Goal: Transaction & Acquisition: Purchase product/service

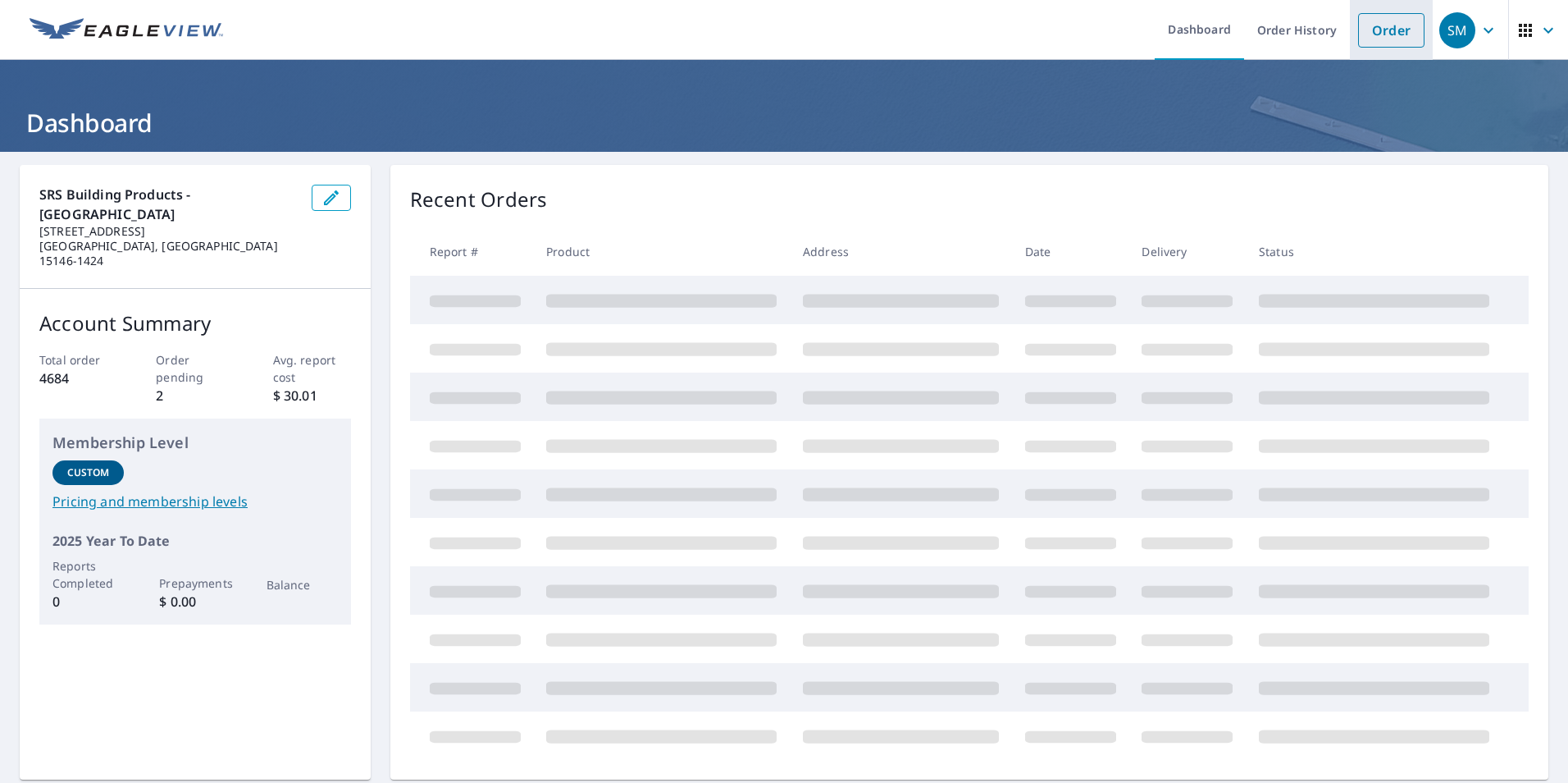
click at [1374, 39] on link "Order" at bounding box center [1391, 30] width 67 height 35
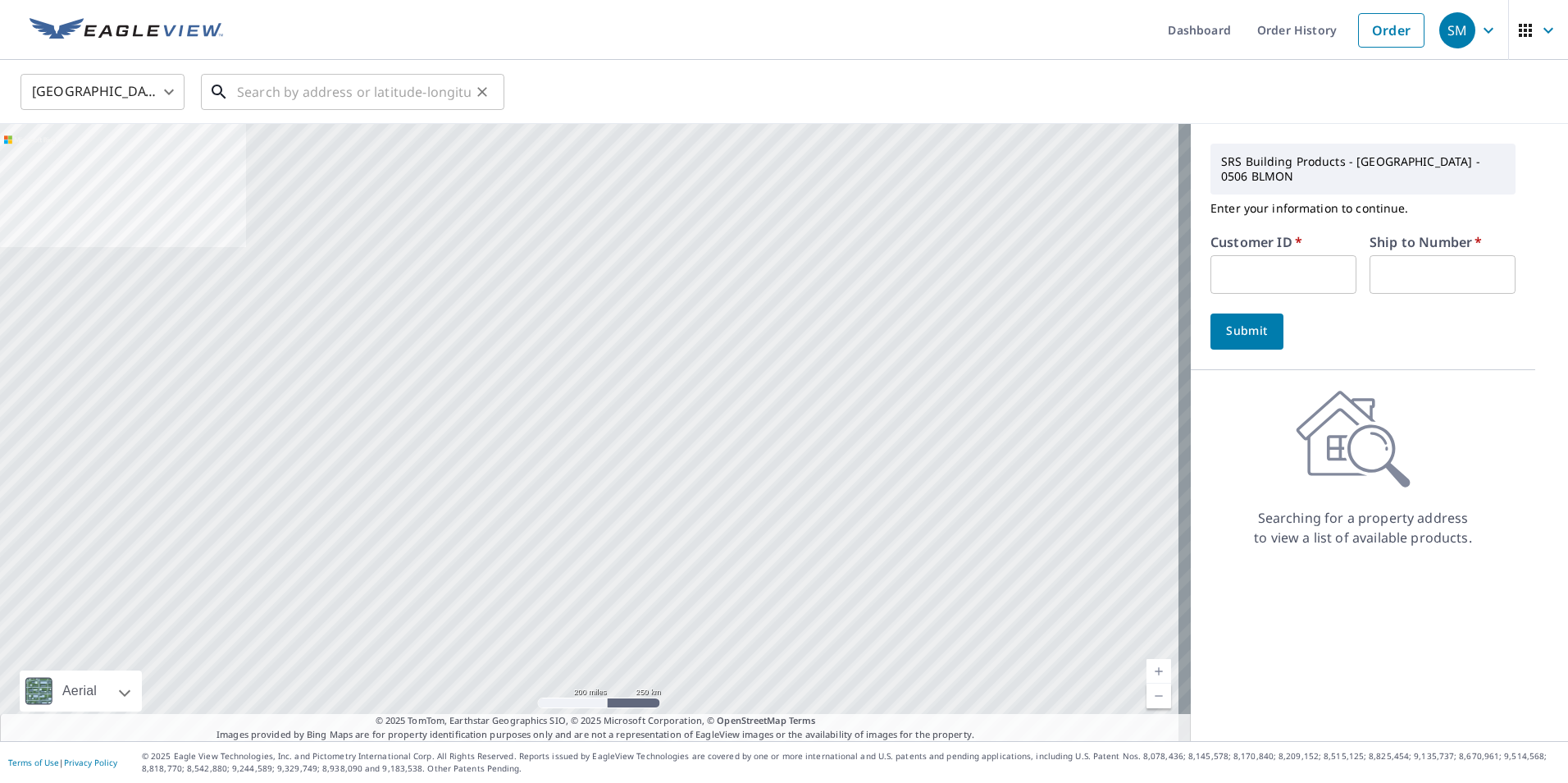
click at [337, 99] on input "text" at bounding box center [354, 92] width 234 height 46
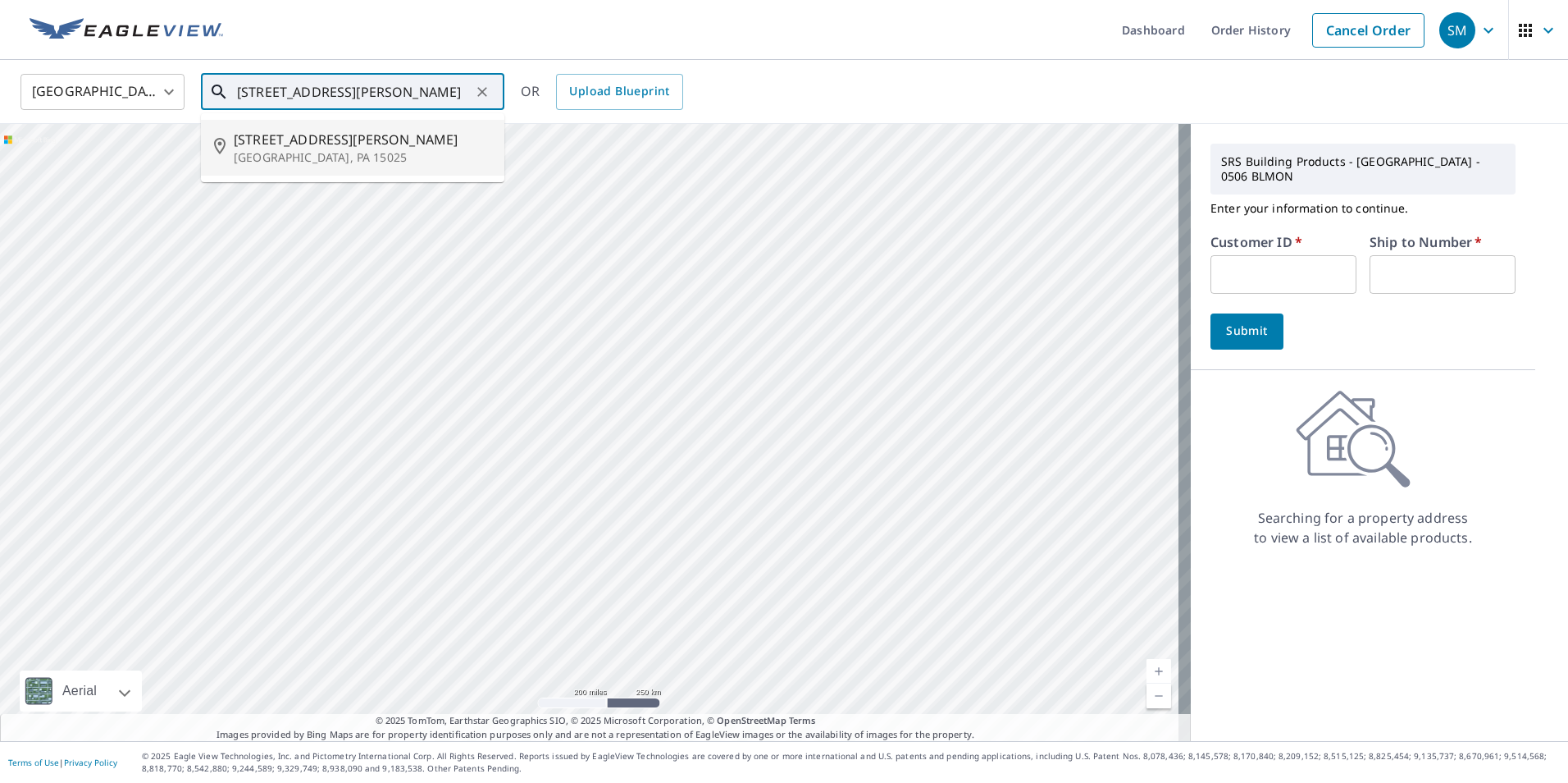
click at [337, 140] on span "[STREET_ADDRESS][PERSON_NAME]" at bounding box center [363, 140] width 258 height 20
type input "[STREET_ADDRESS][PERSON_NAME][PERSON_NAME]"
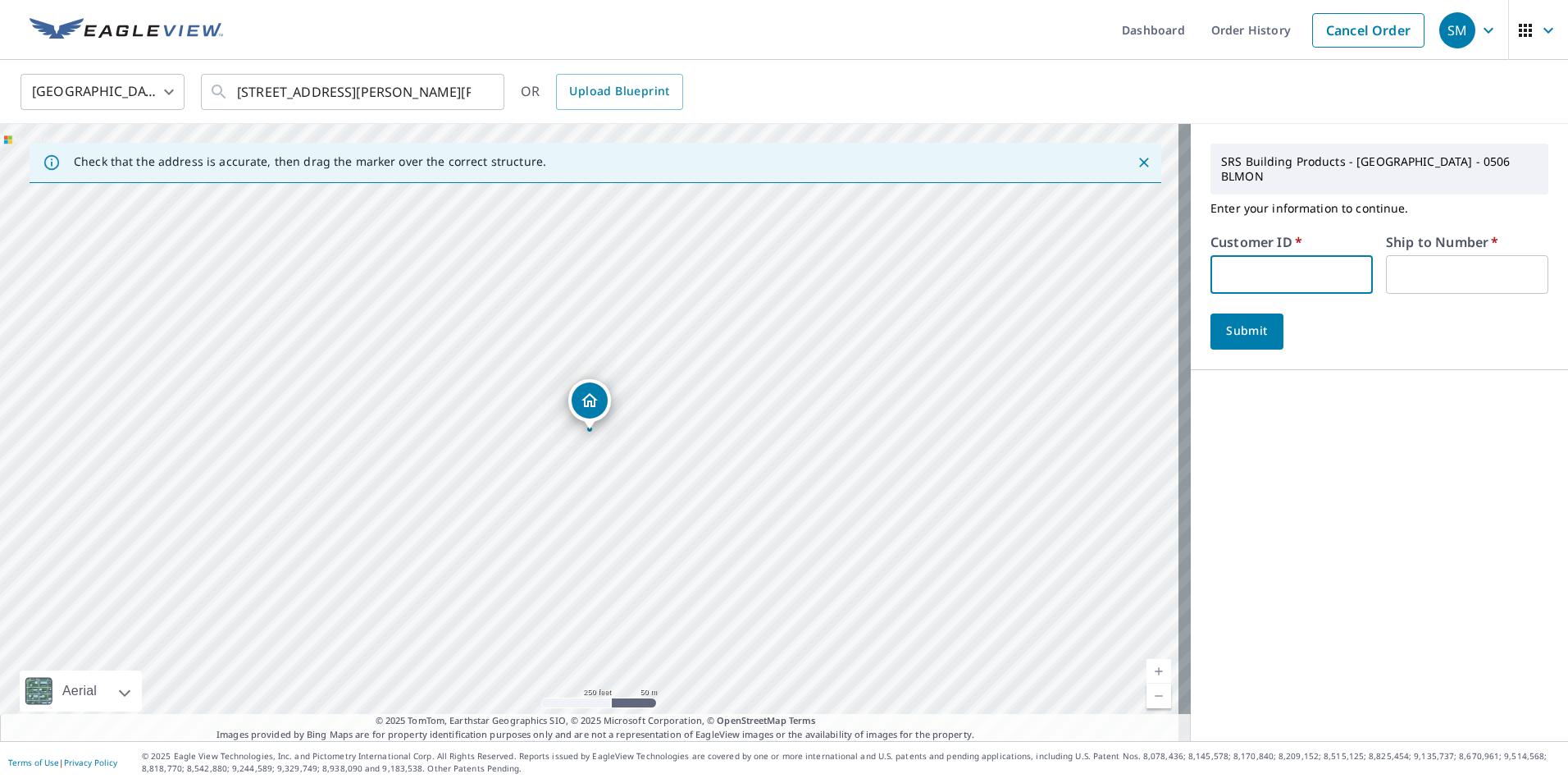
click at [1305, 261] on input "text" at bounding box center [1292, 274] width 163 height 39
type input "DHD505"
click at [1424, 261] on input "text" at bounding box center [1467, 274] width 163 height 39
type input "1"
click at [1240, 320] on span "Submit" at bounding box center [1247, 330] width 47 height 21
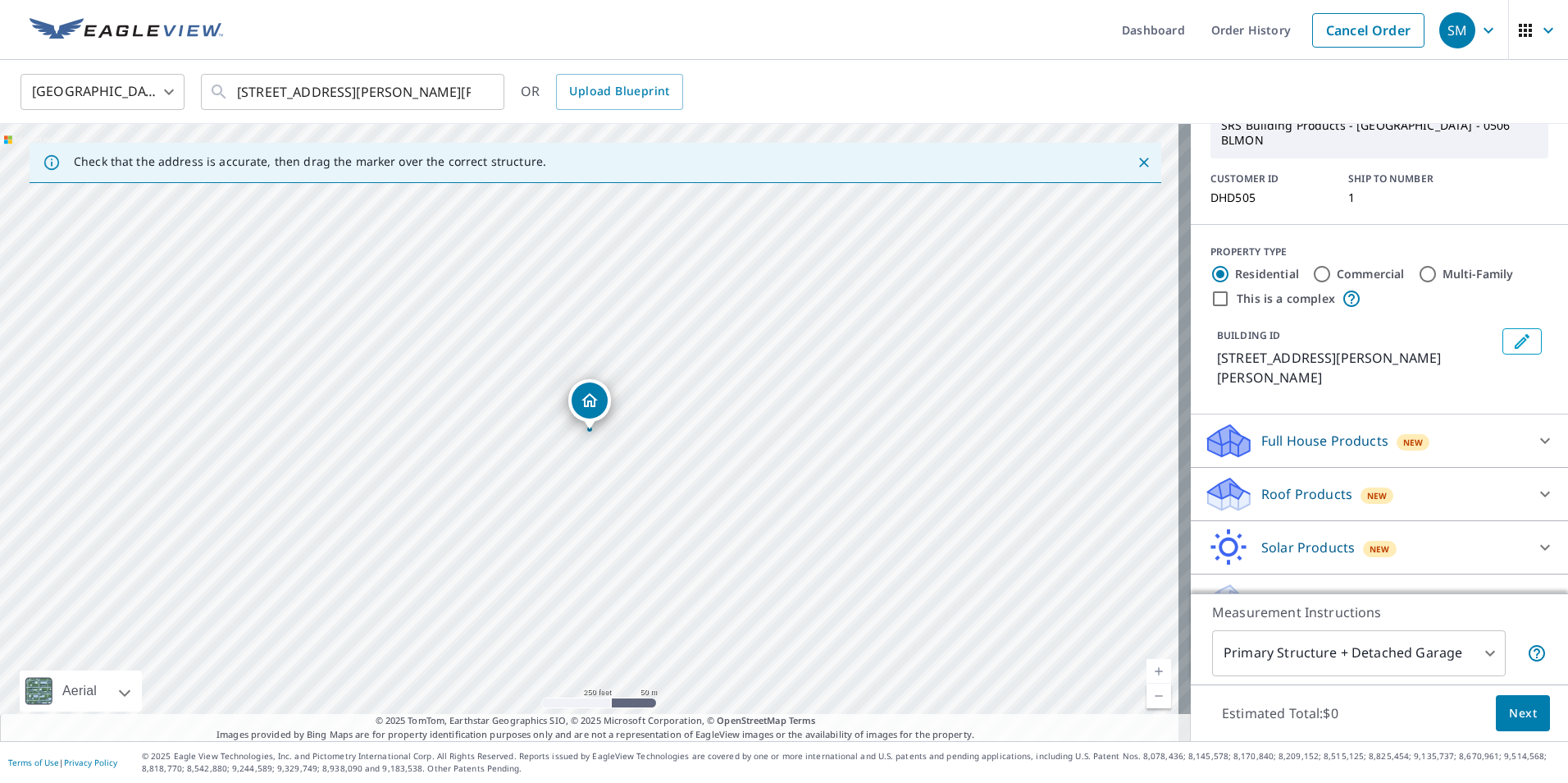
click at [1297, 484] on p "Roof Products" at bounding box center [1307, 494] width 91 height 20
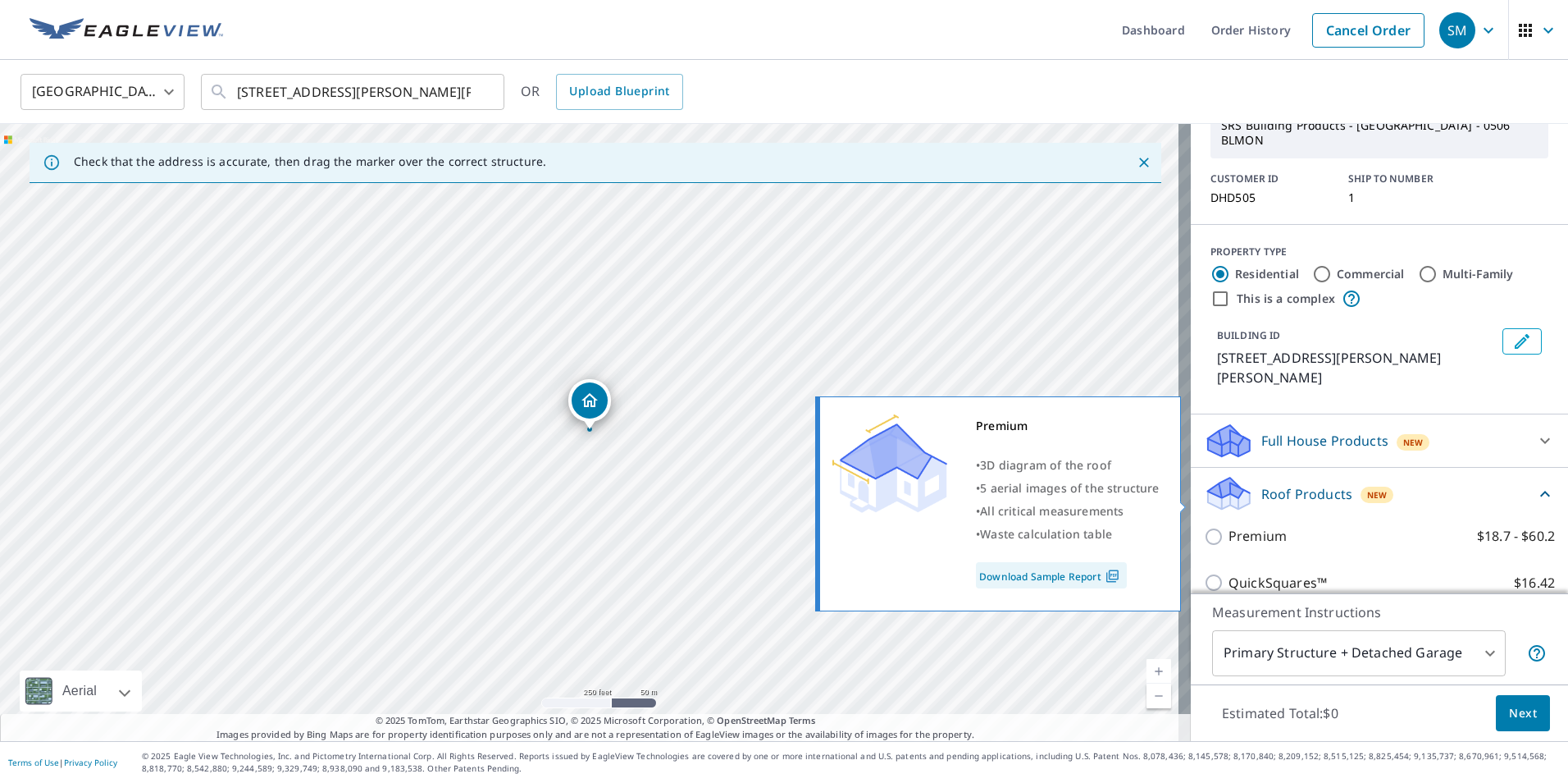
click at [1229, 526] on p "Premium" at bounding box center [1258, 536] width 58 height 21
click at [1220, 527] on input "Premium $18.7 - $60.2" at bounding box center [1216, 537] width 25 height 20
checkbox input "true"
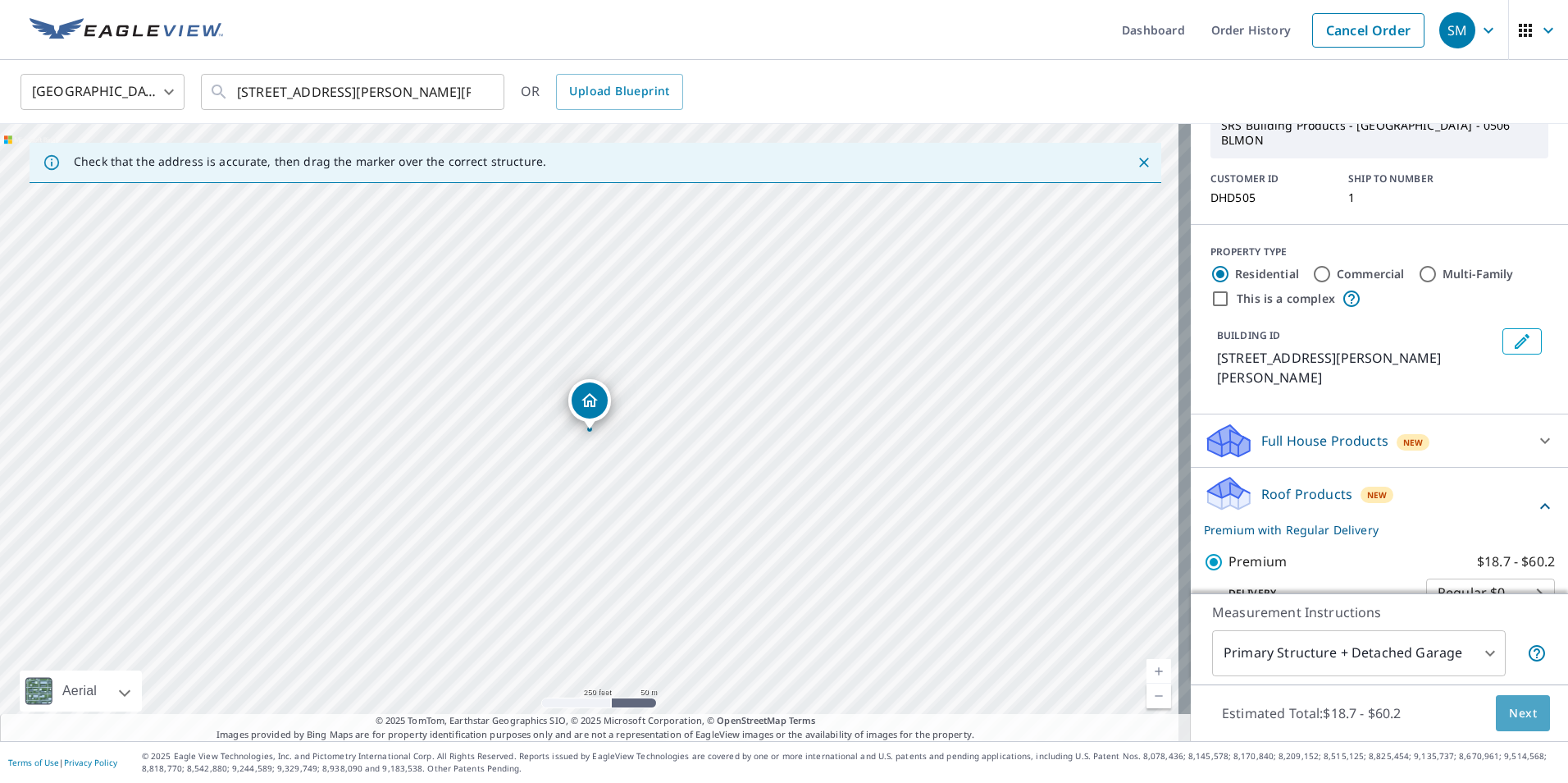
click at [1509, 716] on span "Next" at bounding box center [1523, 713] width 28 height 21
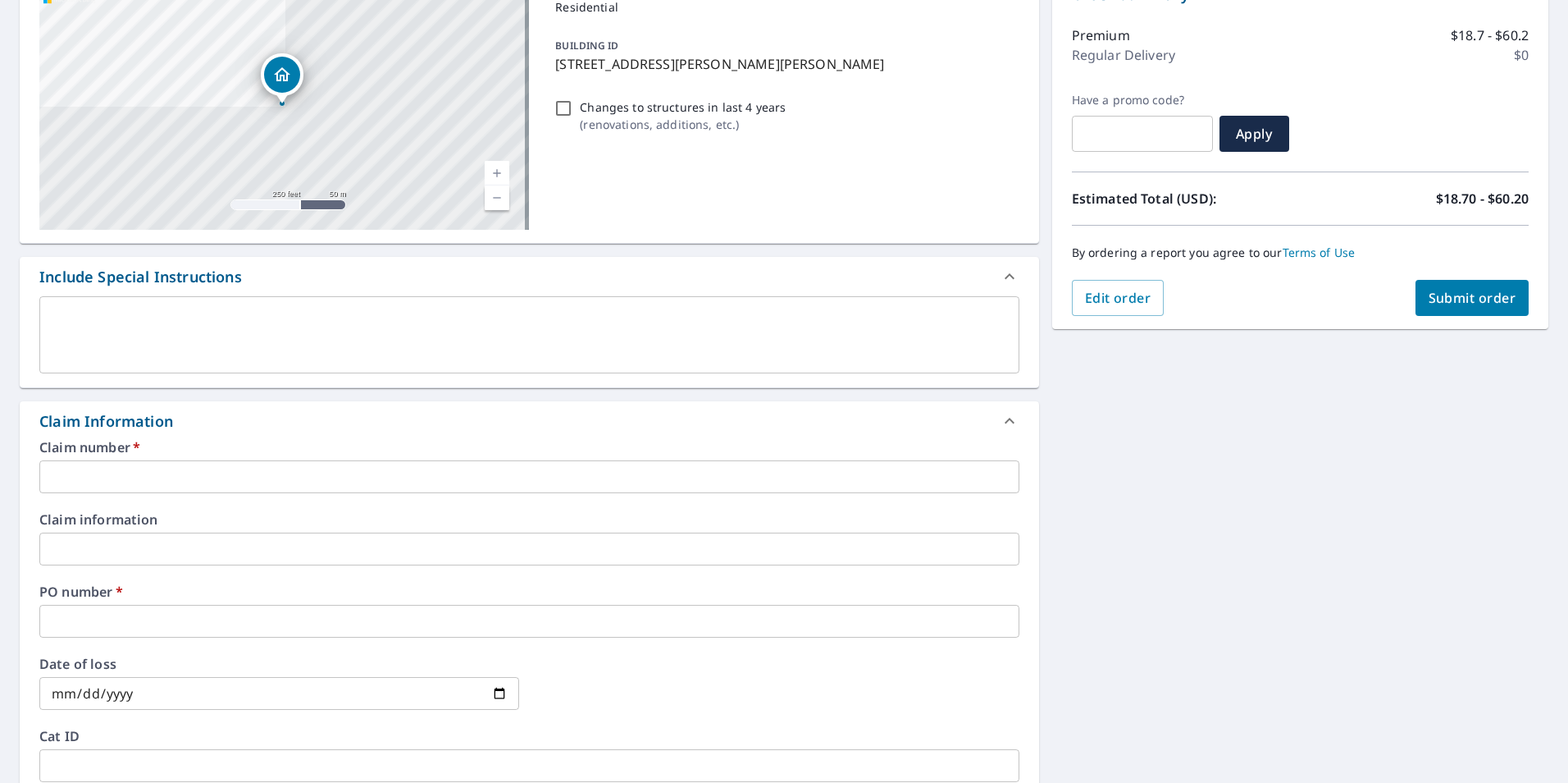
scroll to position [246, 0]
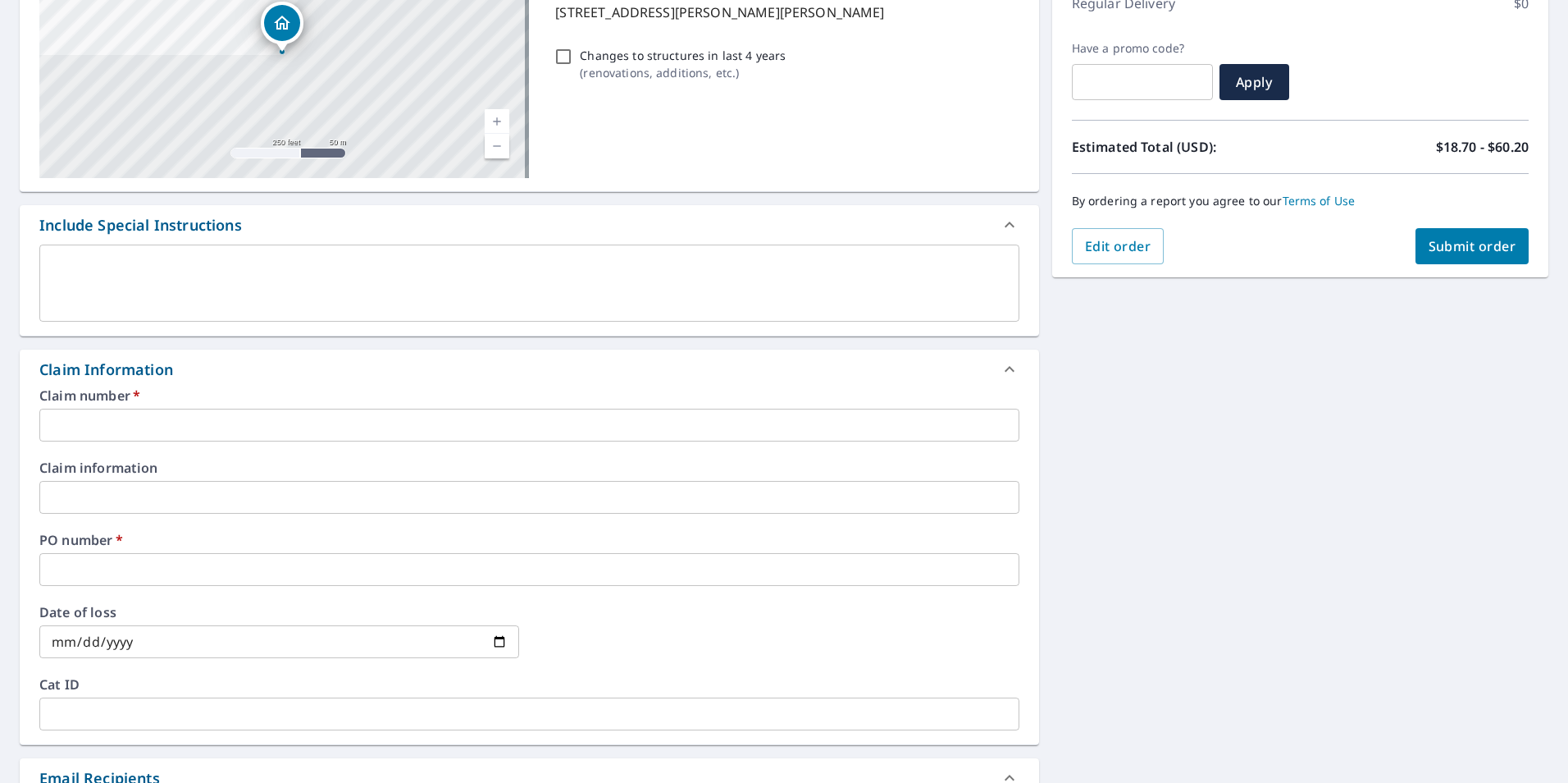
click at [205, 425] on input "text" at bounding box center [529, 425] width 980 height 33
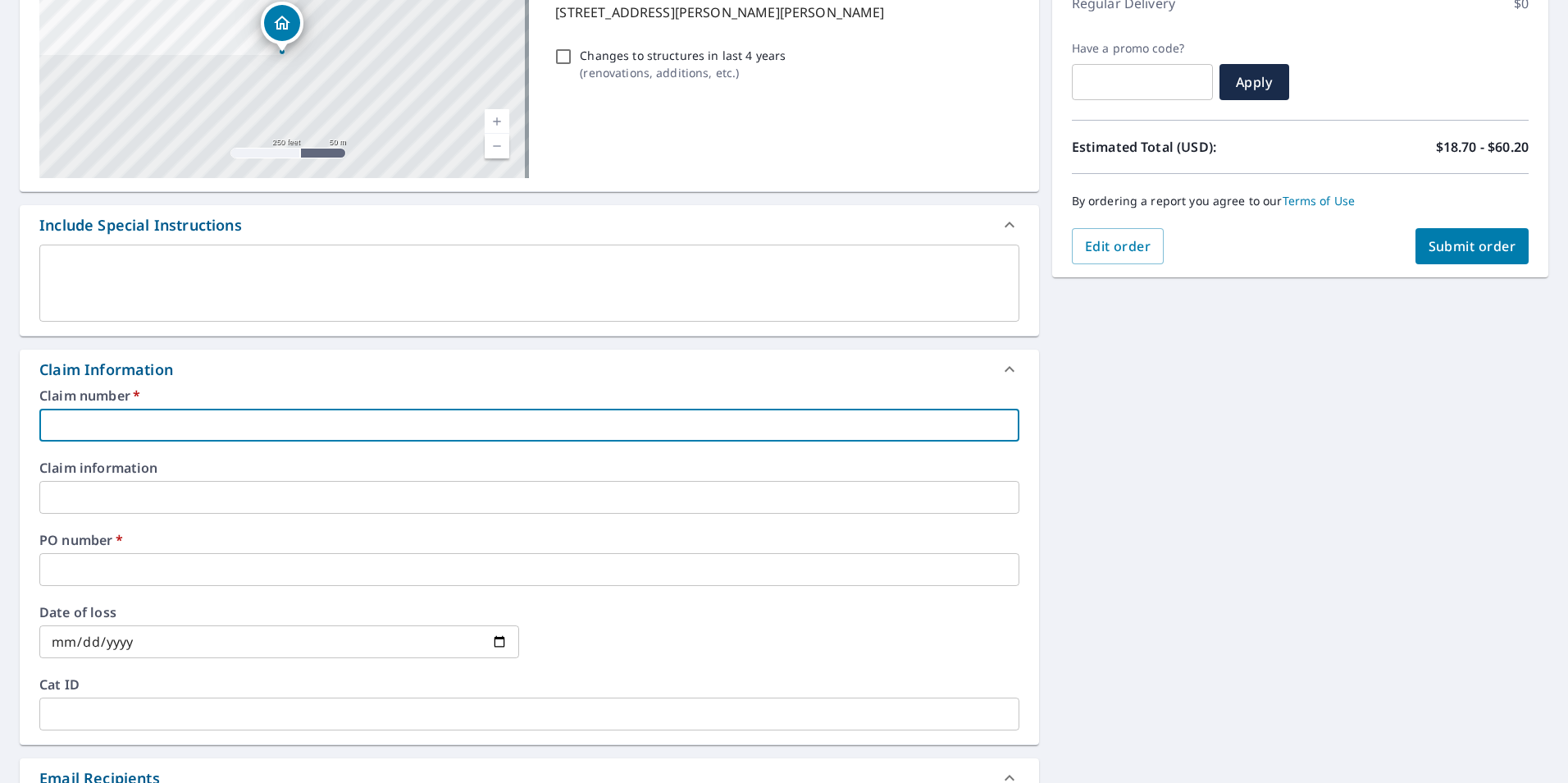
type input "DHD505"
checkbox input "true"
click at [156, 564] on input "text" at bounding box center [529, 569] width 980 height 33
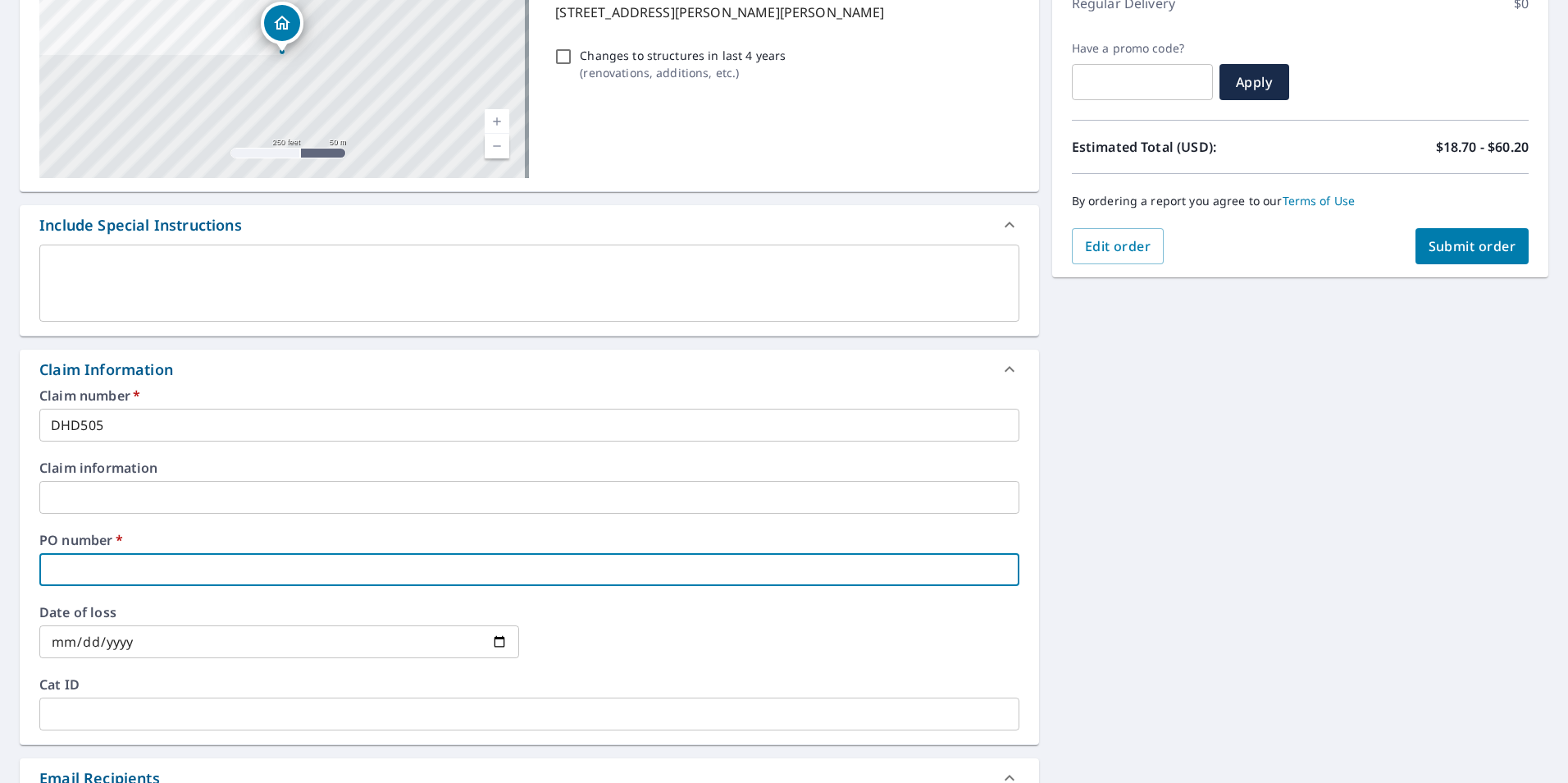
type input "5"
checkbox input "true"
type input "50"
checkbox input "true"
type input "502"
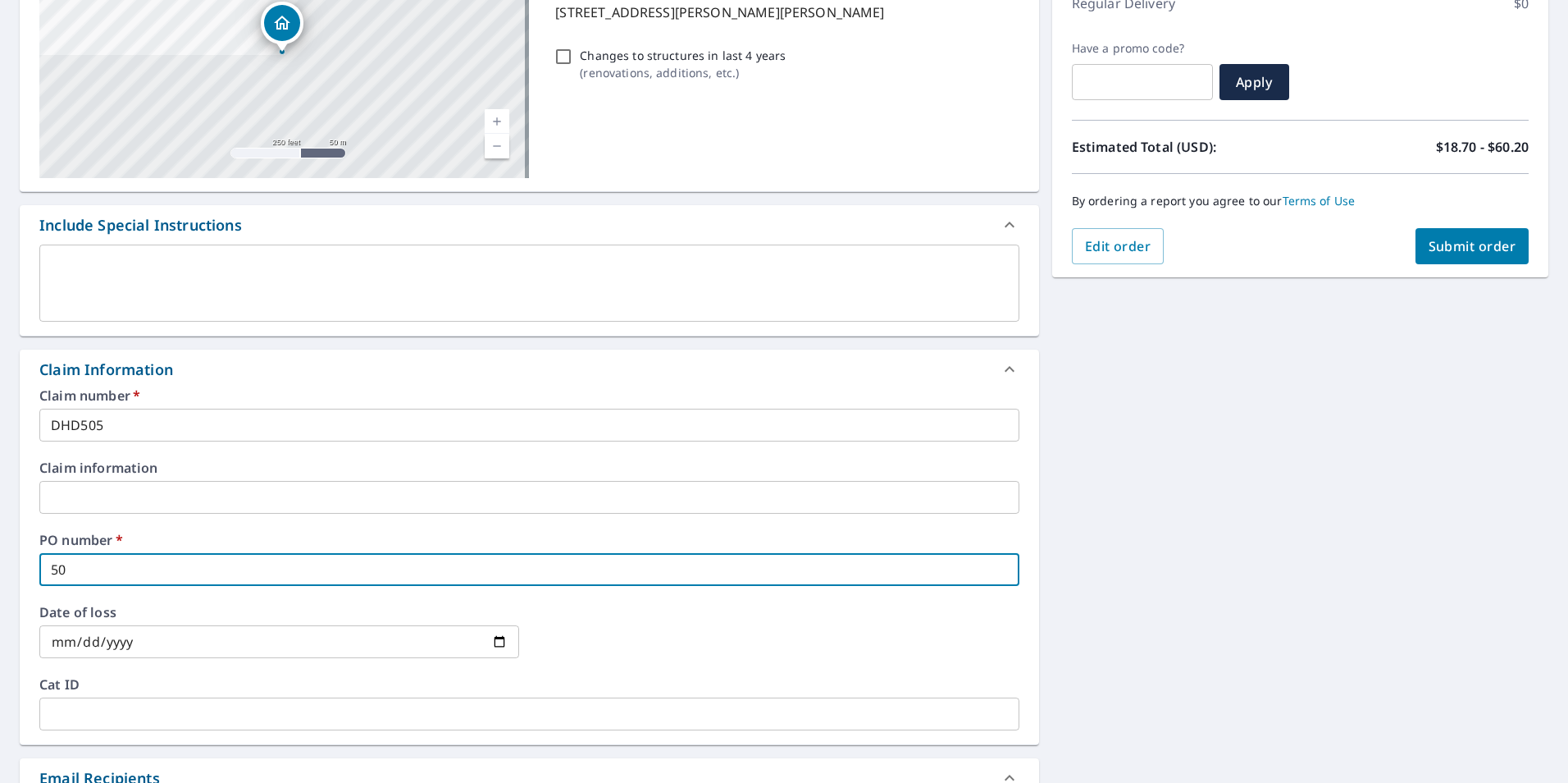
checkbox input "true"
type input "5028"
checkbox input "true"
type input "5028"
checkbox input "true"
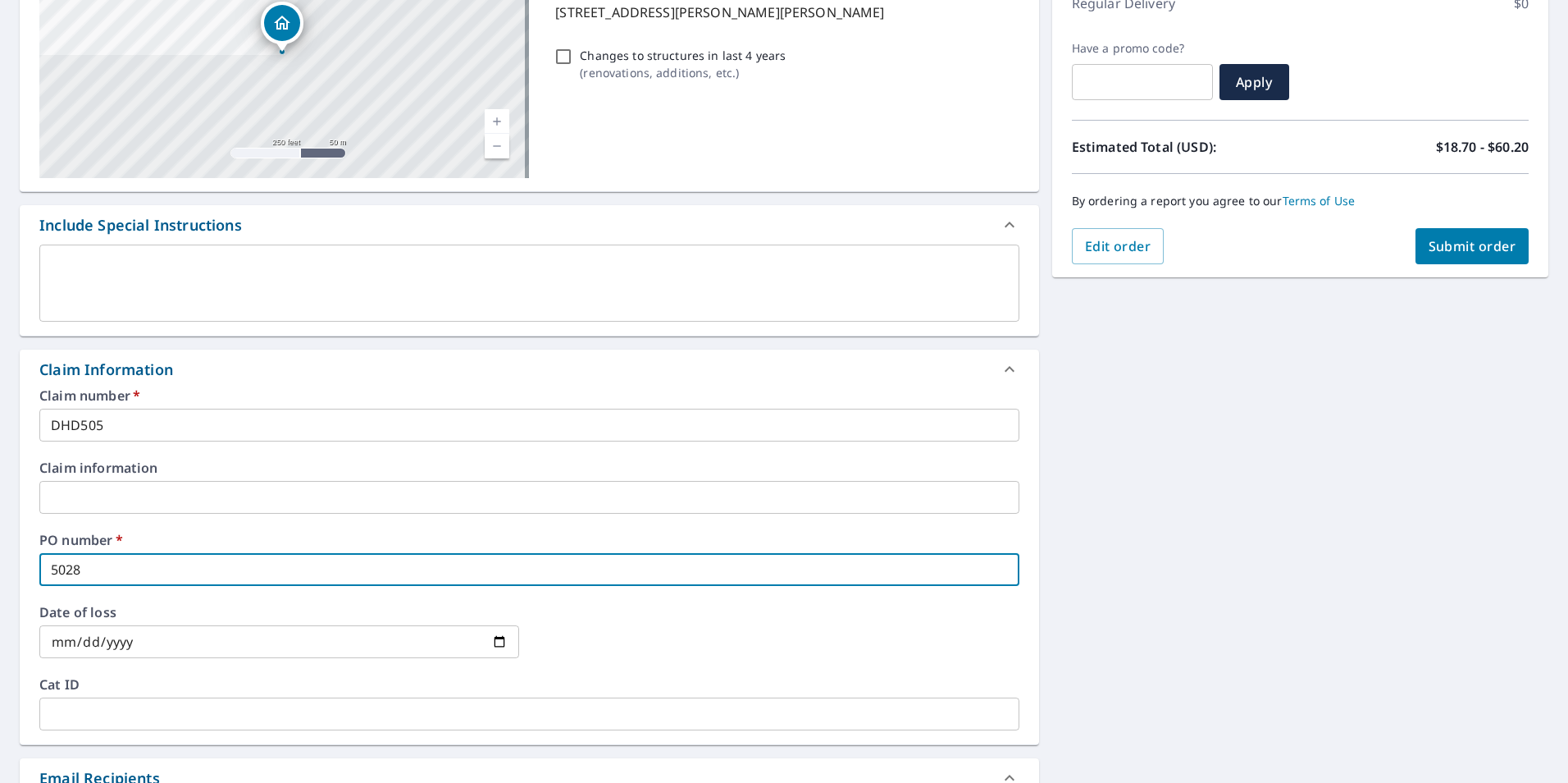
type input "5028 J"
checkbox input "true"
type input "5028 JA"
checkbox input "true"
type input "5028 JAC"
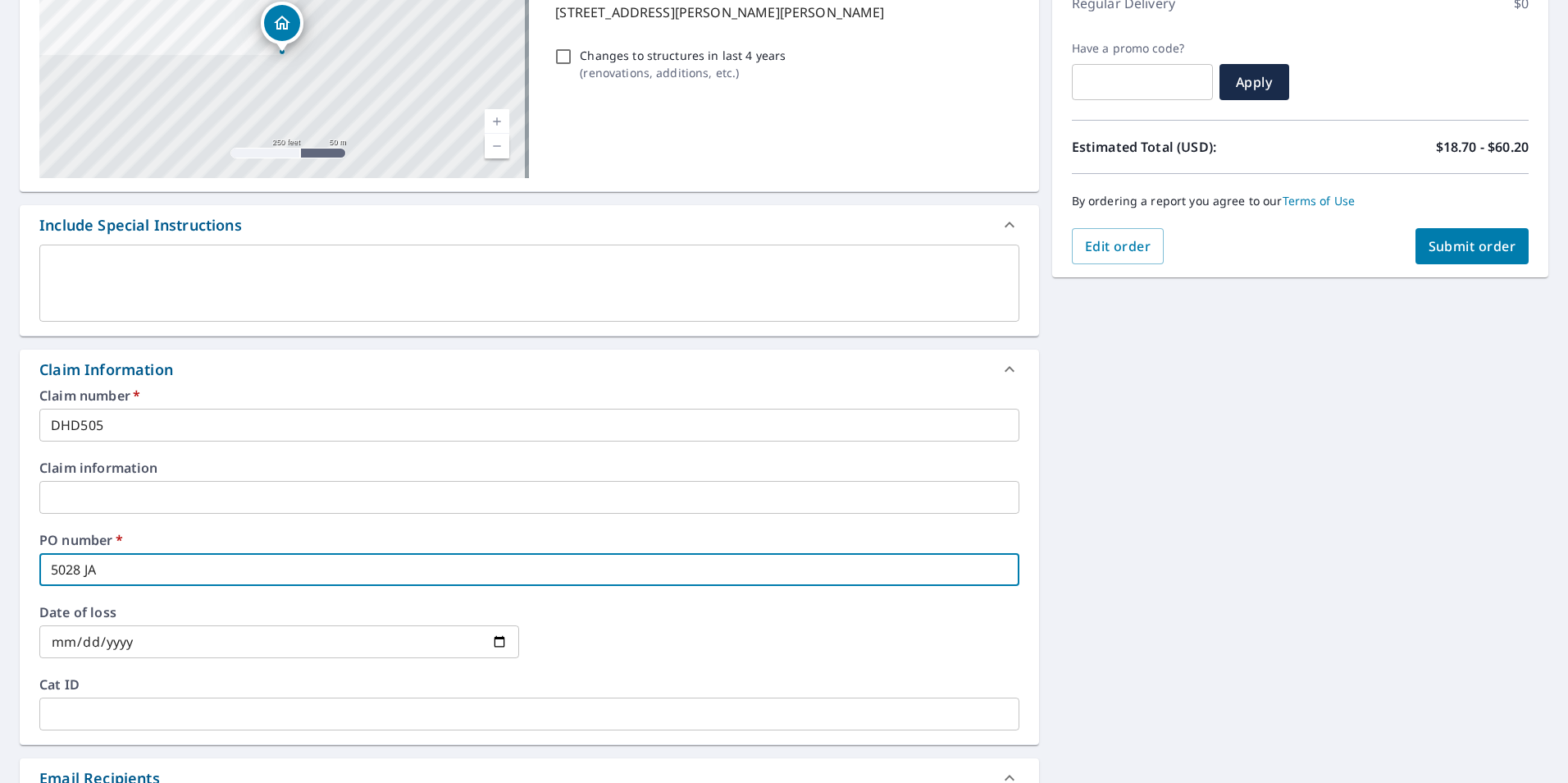
checkbox input "true"
type input "5028 JACK"
checkbox input "true"
type input "5028 JACKS"
checkbox input "true"
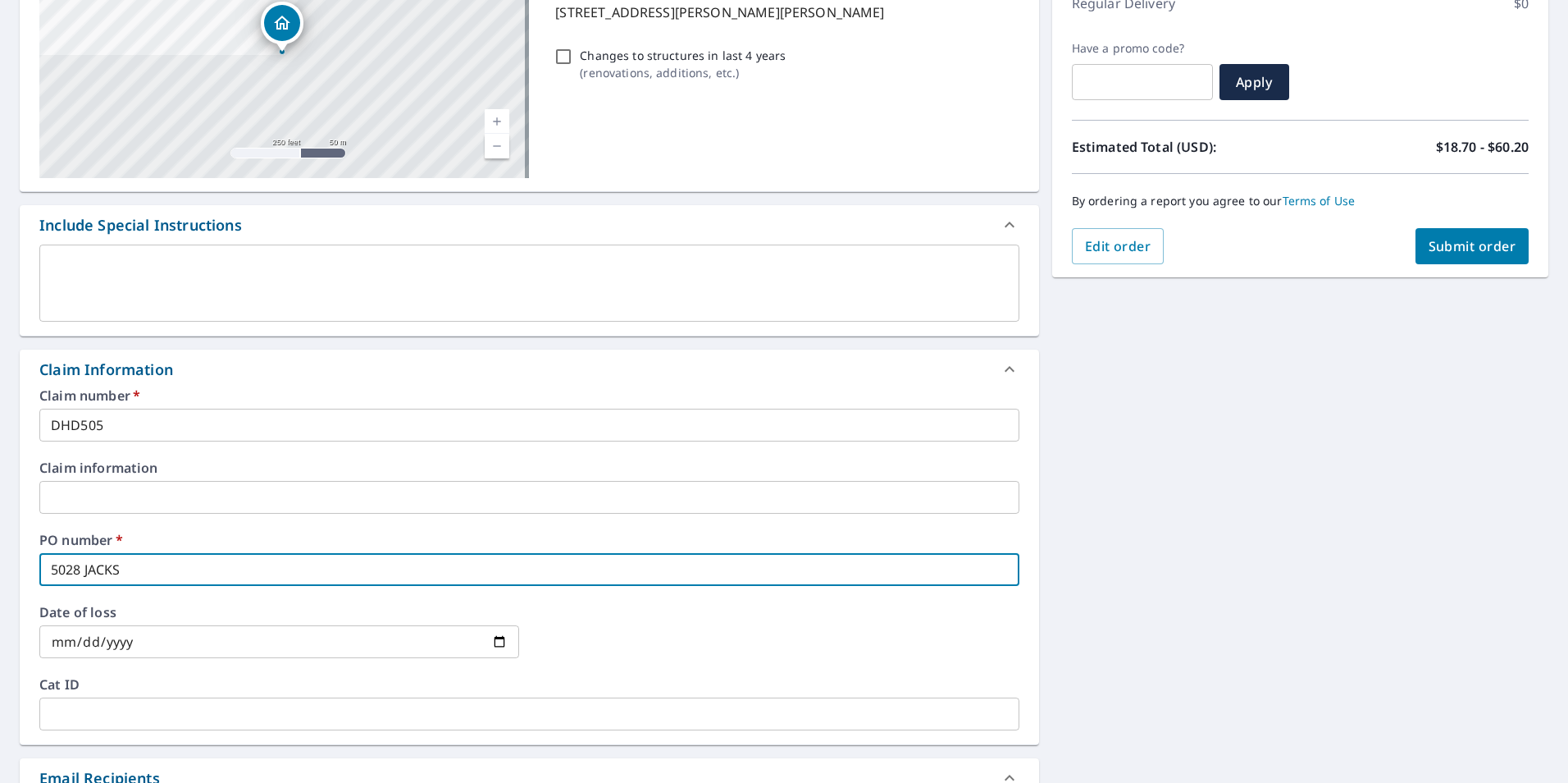
type input "5028 JACKSO"
checkbox input "true"
type input "5028 [PERSON_NAME]"
checkbox input "true"
type input "5028 [PERSON_NAME]"
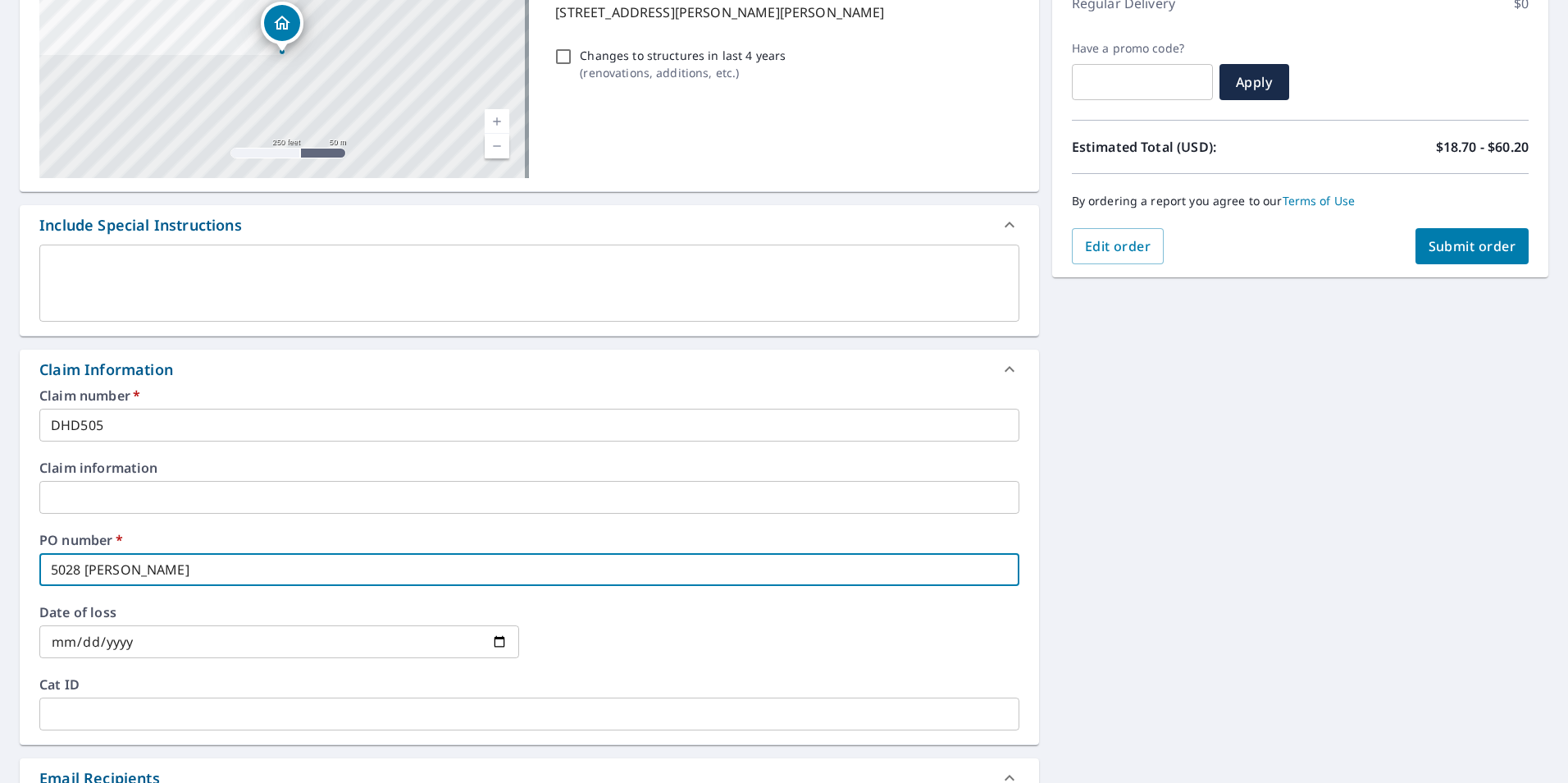
checkbox input "true"
type input "5028 [PERSON_NAME] D"
checkbox input "true"
type input "[STREET_ADDRESS][PERSON_NAME]"
checkbox input "true"
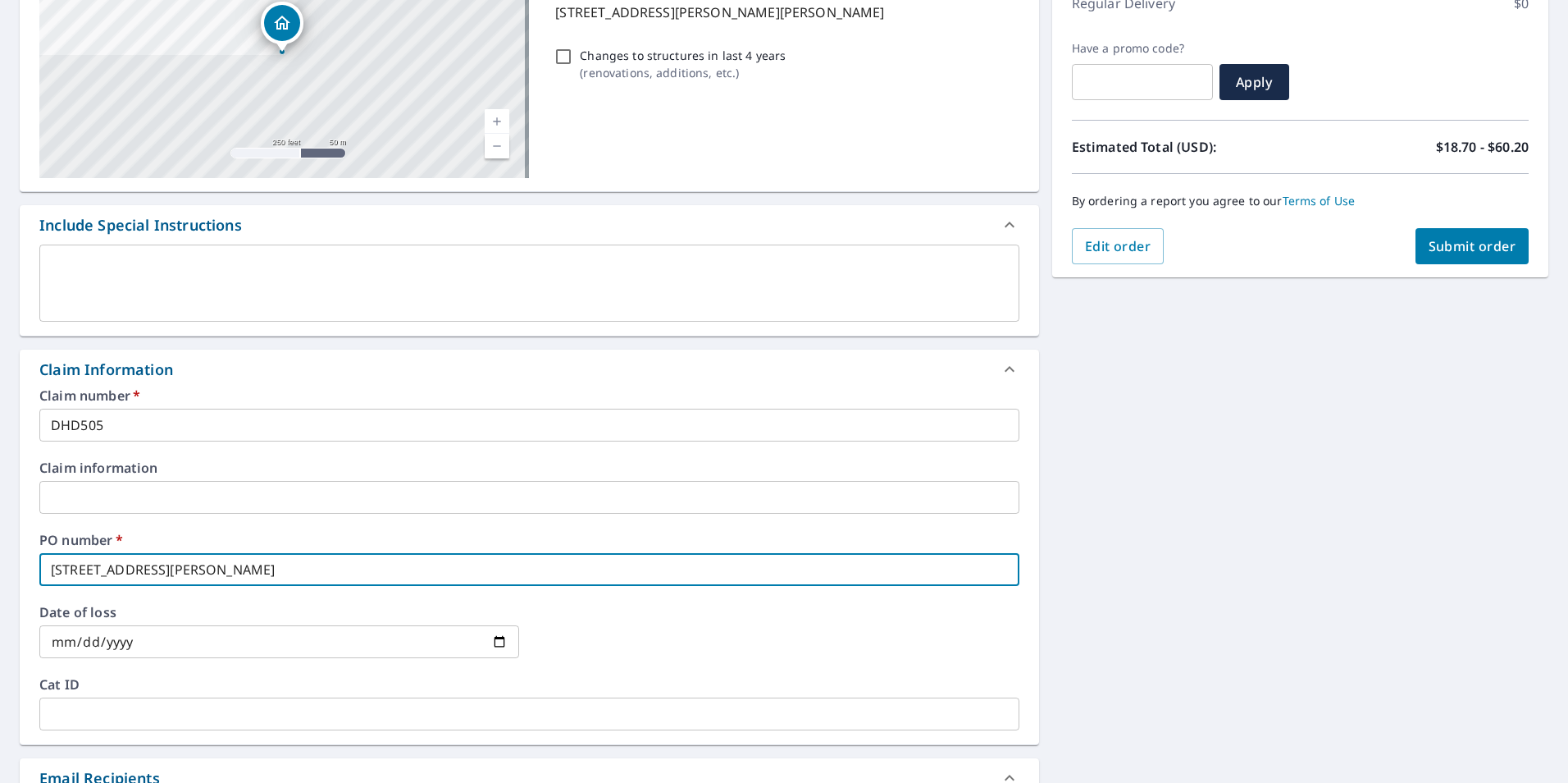
type input "[STREET_ADDRESS][PERSON_NAME],"
checkbox input "true"
type input "[STREET_ADDRESS][PERSON_NAME],"
checkbox input "true"
type input "[STREET_ADDRESS][PERSON_NAME]"
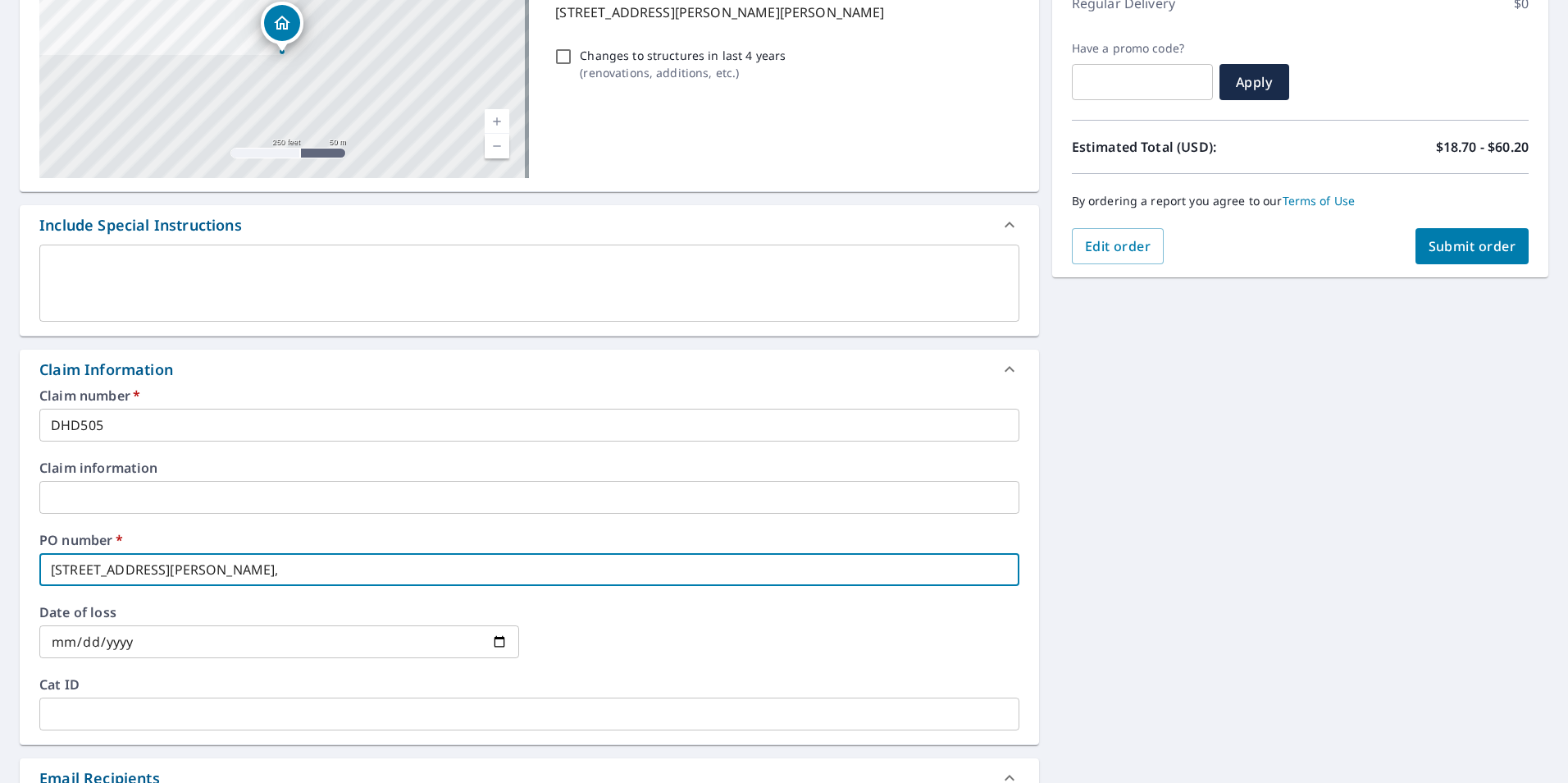
checkbox input "true"
type input "[STREET_ADDRESS][PERSON_NAME]"
checkbox input "true"
type input "[STREET_ADDRESS][PERSON_NAME]"
checkbox input "true"
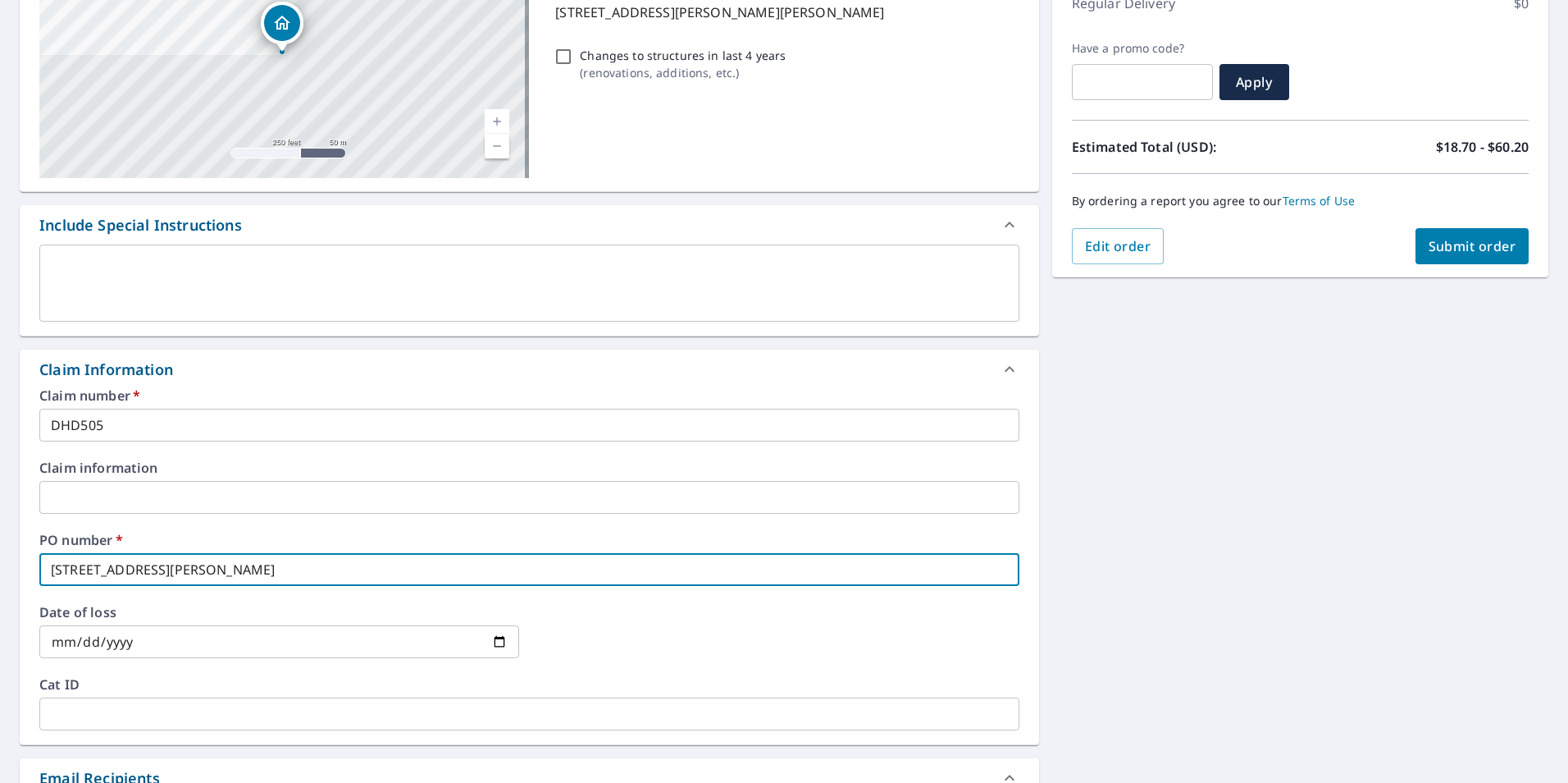
type input "[STREET_ADDRESS][PERSON_NAME]"
checkbox input "true"
type input "[STREET_ADDRESS][PERSON_NAME]"
checkbox input "true"
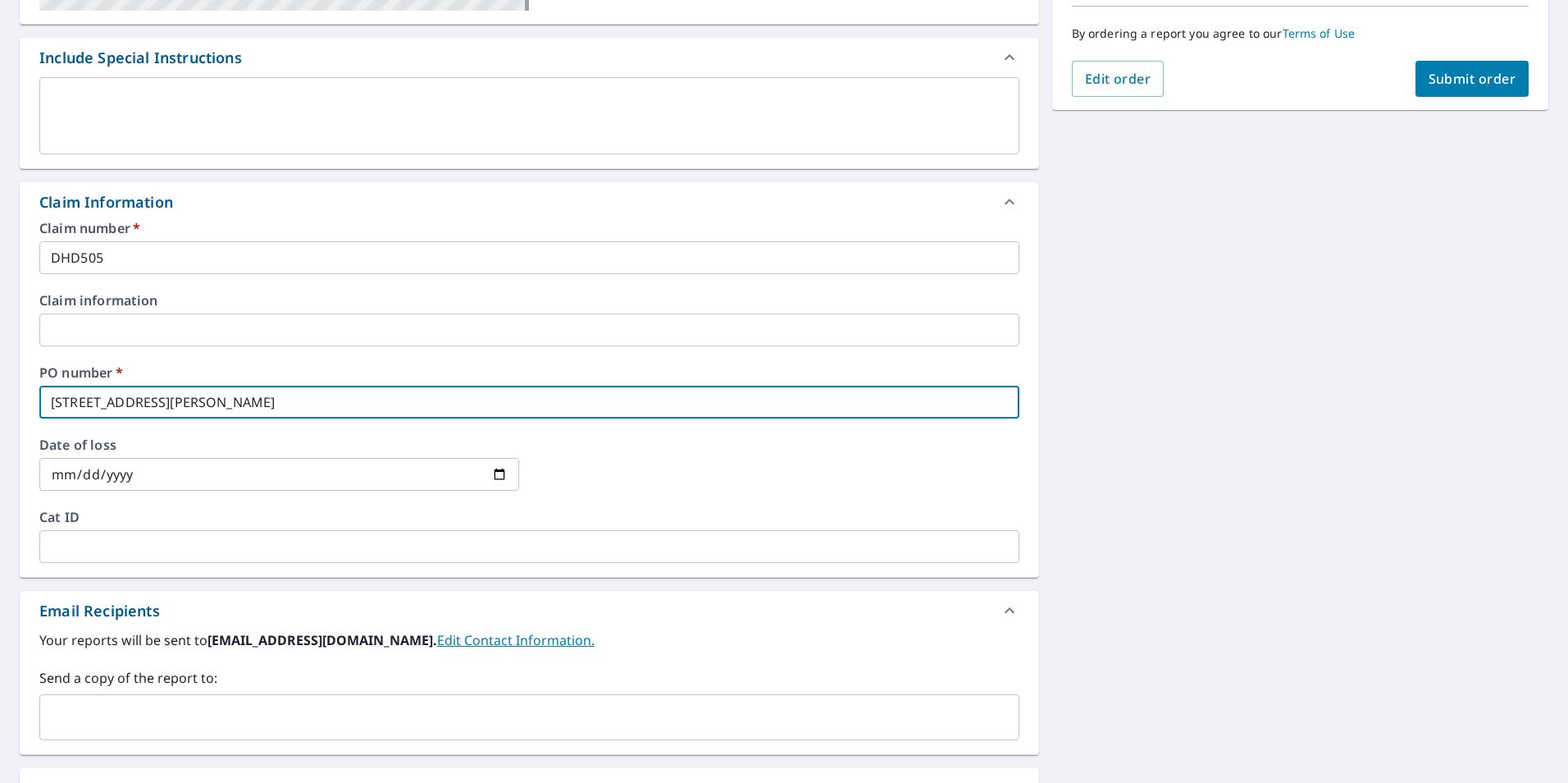
scroll to position [492, 0]
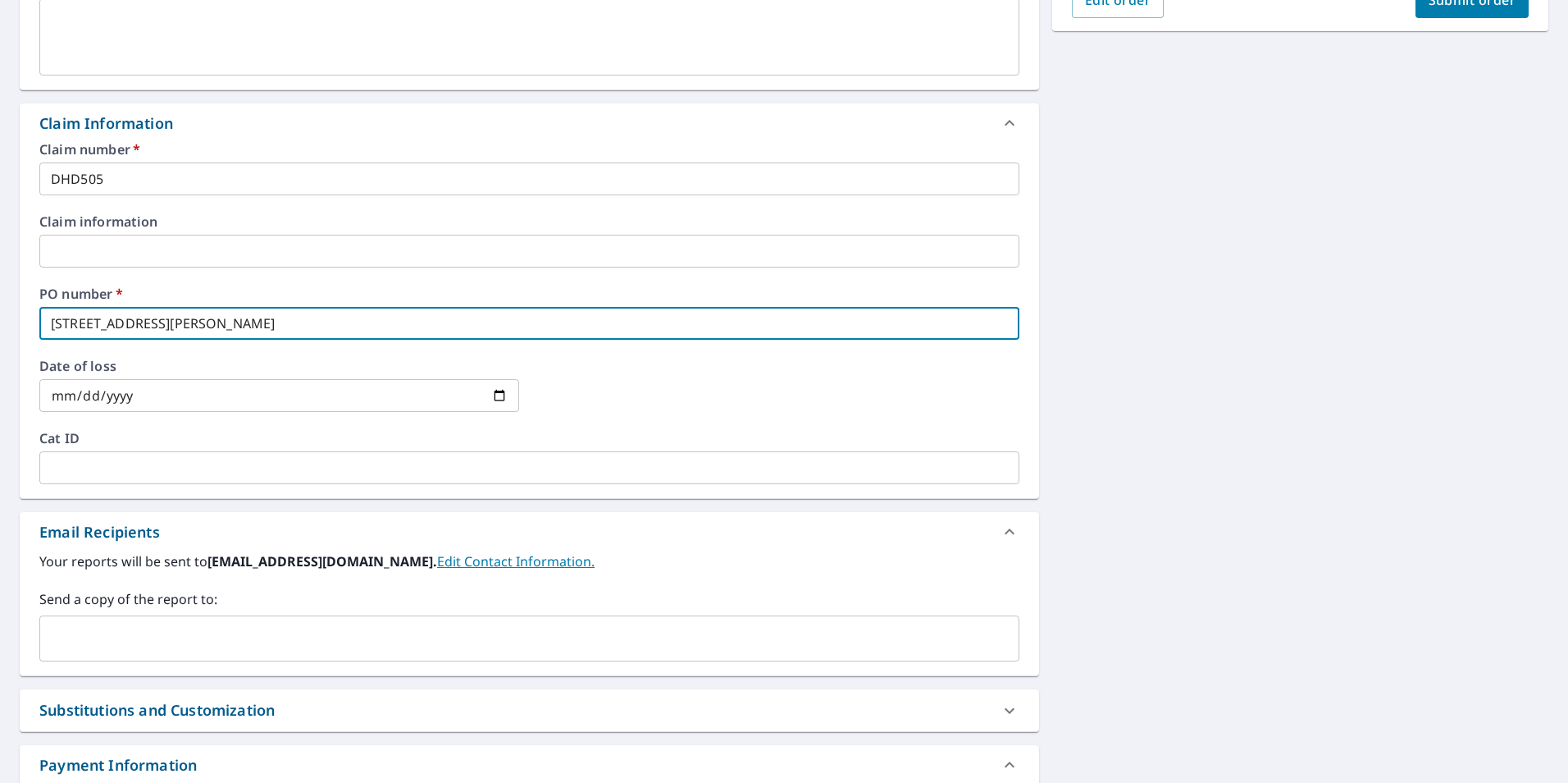
type input "[STREET_ADDRESS][PERSON_NAME]"
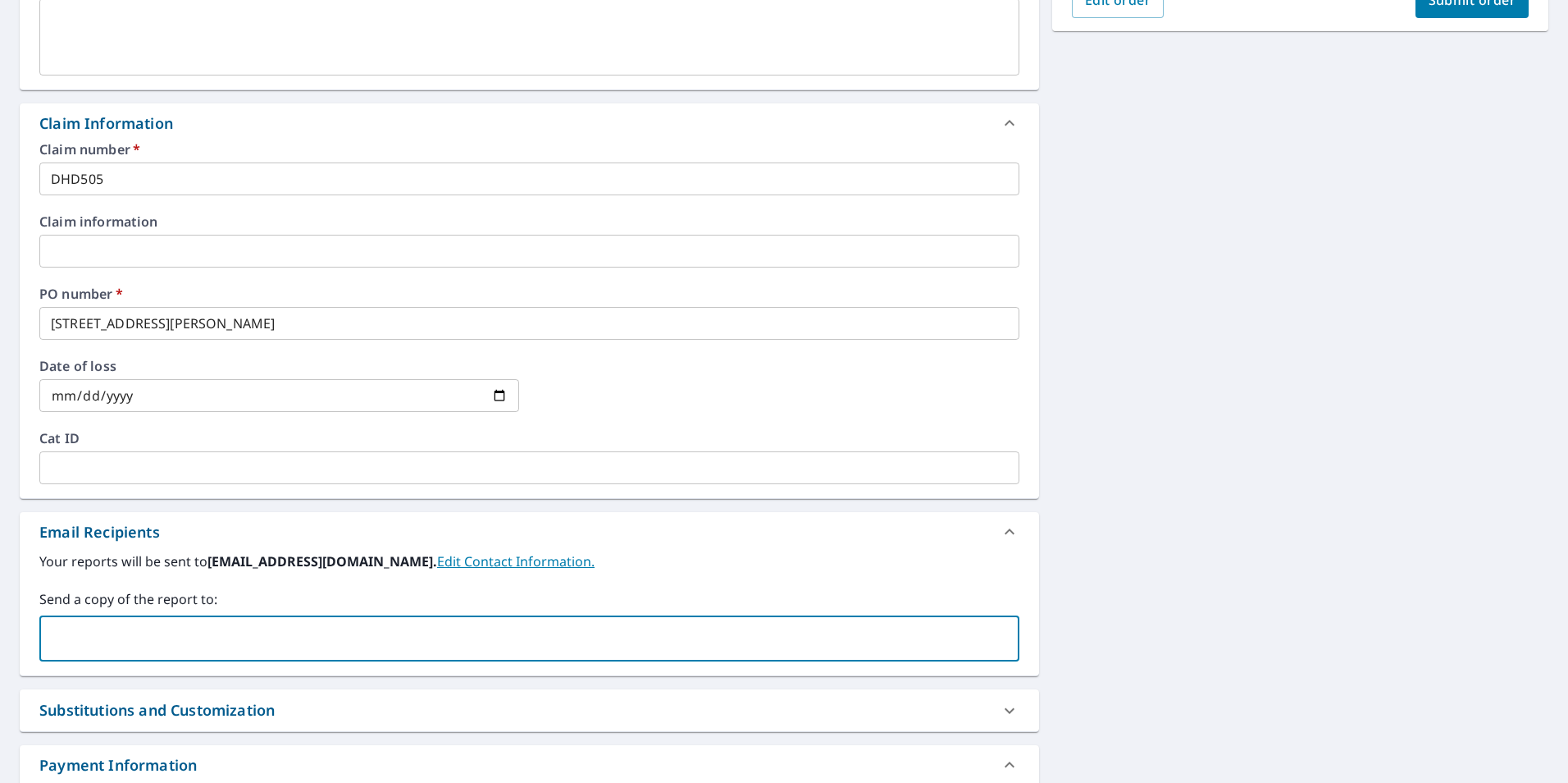
click at [280, 634] on input "text" at bounding box center [517, 638] width 940 height 31
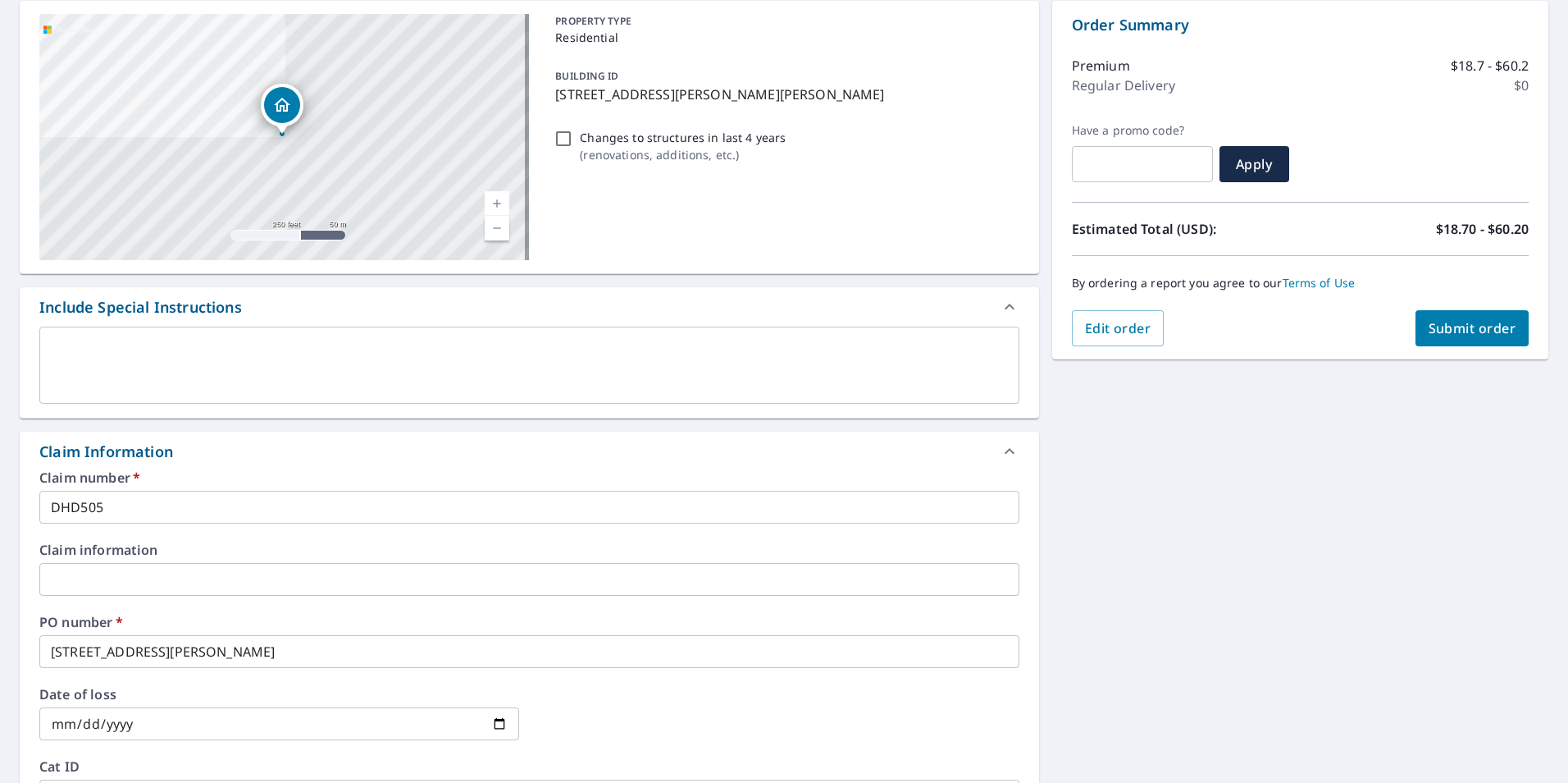
type input "[PERSON_NAME][EMAIL_ADDRESS][PERSON_NAME][DOMAIN_NAME]"
click at [1455, 334] on span "Submit order" at bounding box center [1472, 328] width 88 height 18
checkbox input "true"
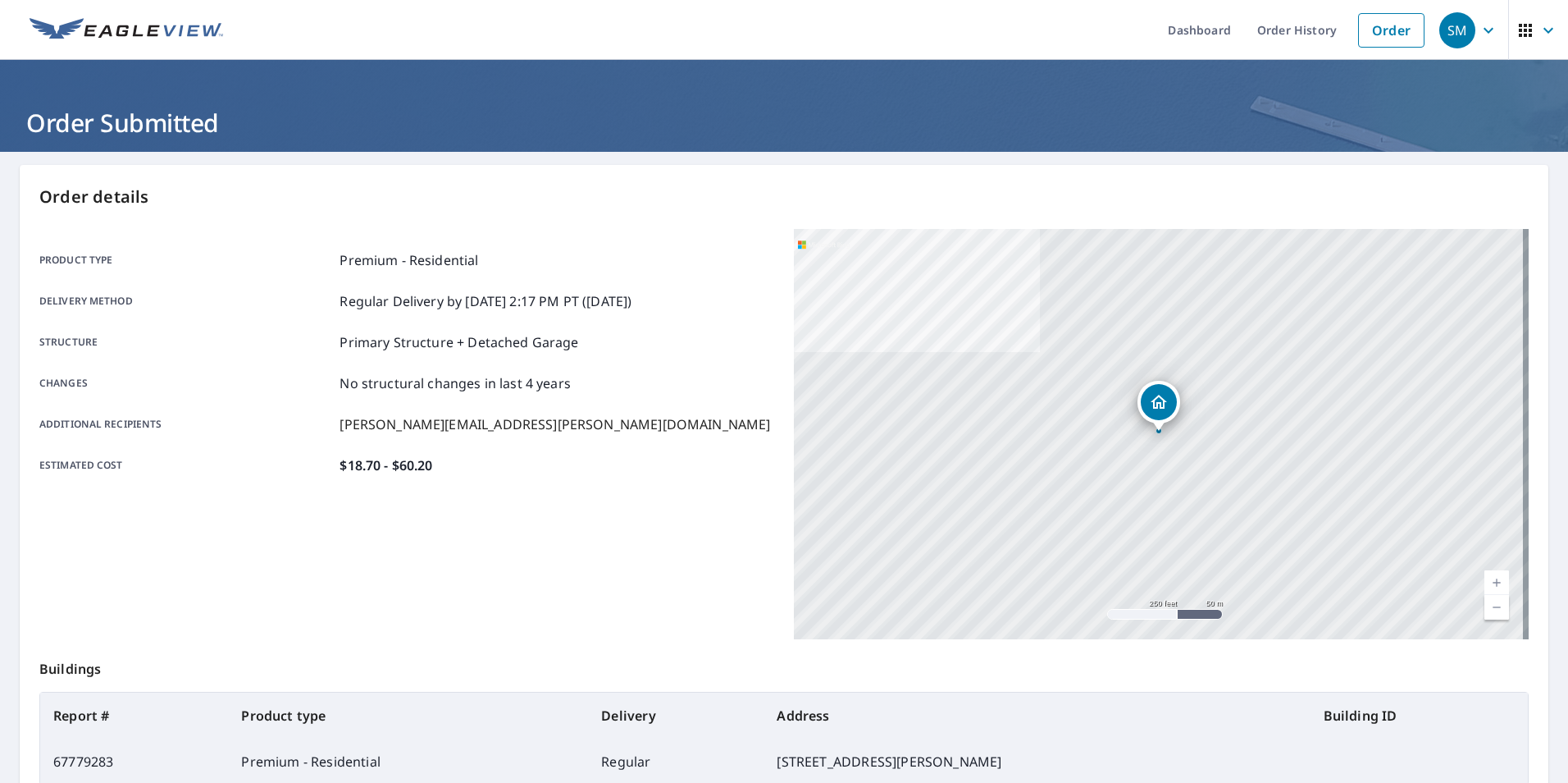
click at [1485, 39] on icon "button" at bounding box center [1488, 30] width 20 height 20
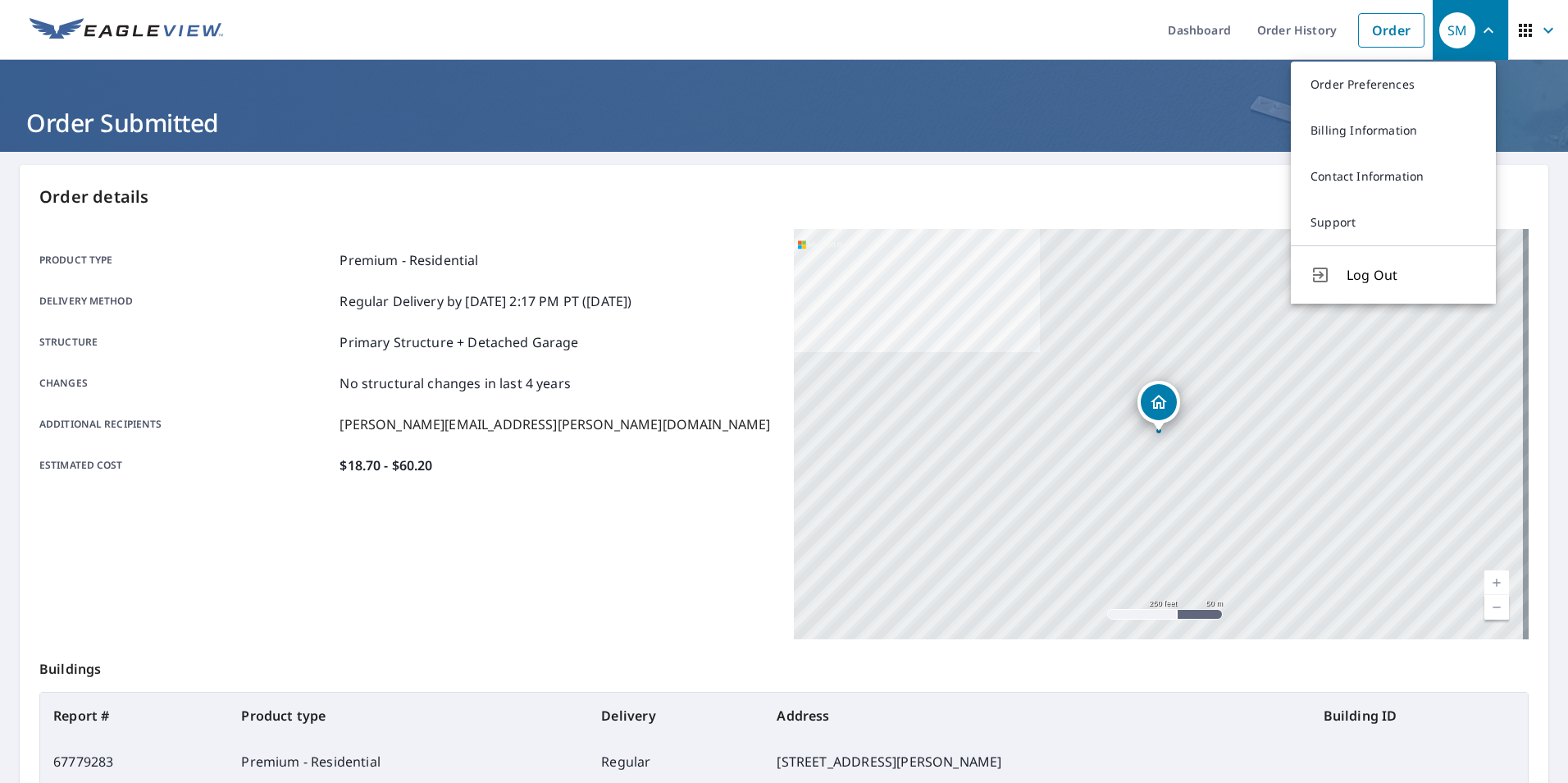
drag, startPoint x: 1416, startPoint y: 272, endPoint x: 1434, endPoint y: 262, distance: 20.6
click at [1416, 272] on span "Log Out" at bounding box center [1411, 275] width 130 height 20
